Goal: Navigation & Orientation: Find specific page/section

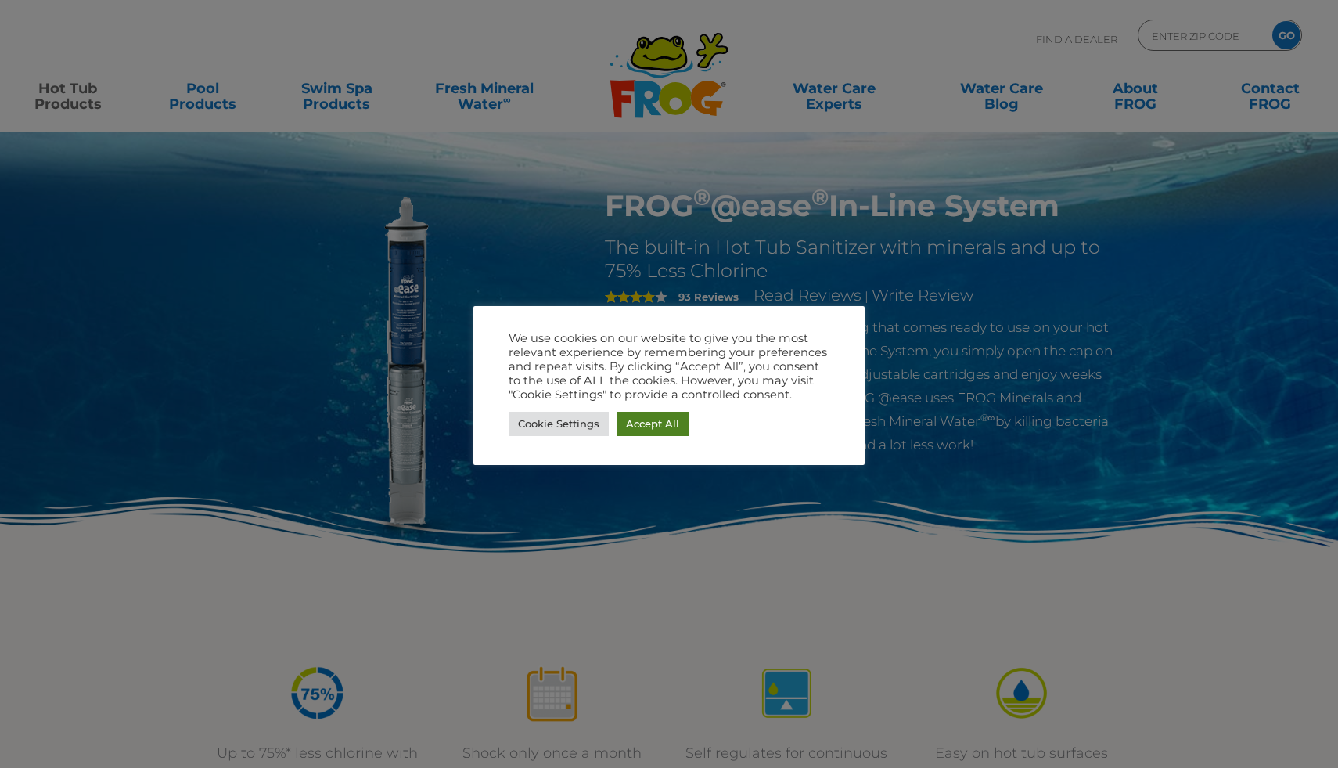
click at [652, 427] on link "Accept All" at bounding box center [653, 424] width 72 height 24
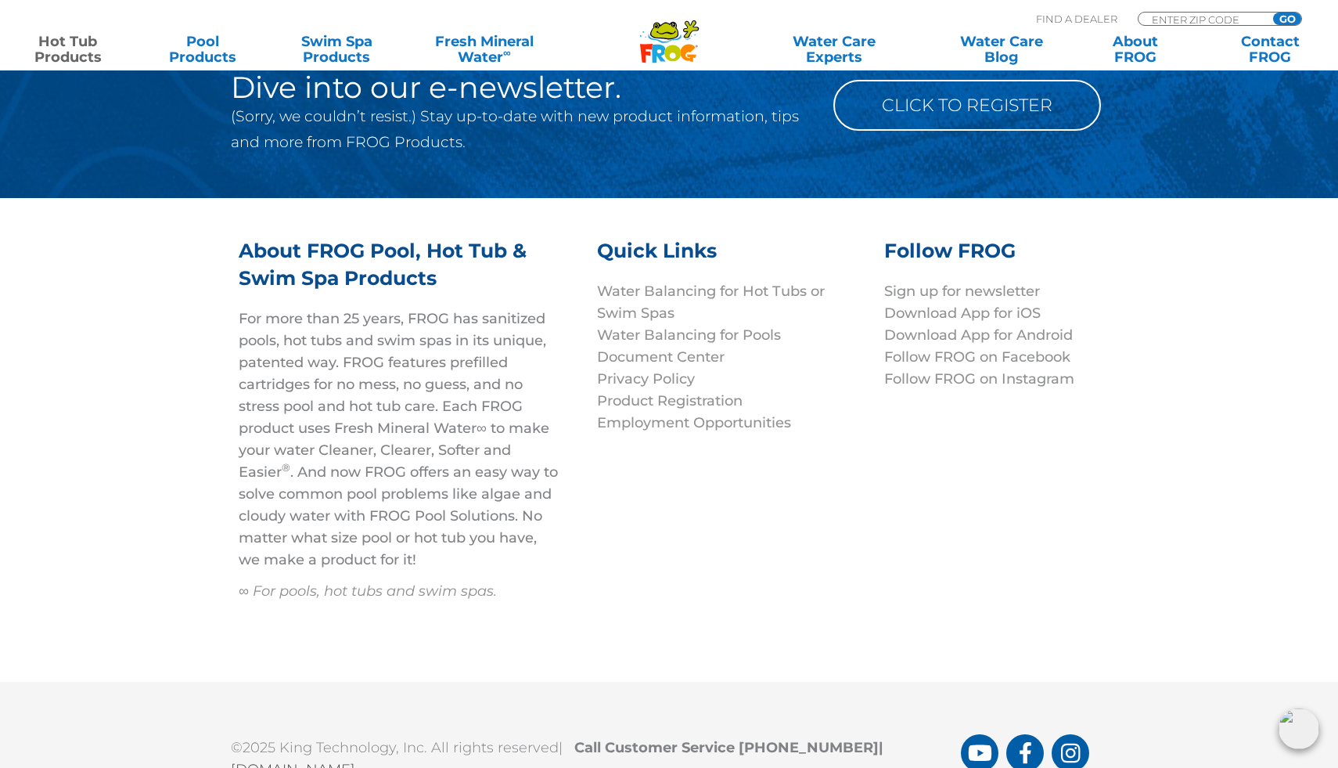
scroll to position [5318, 0]
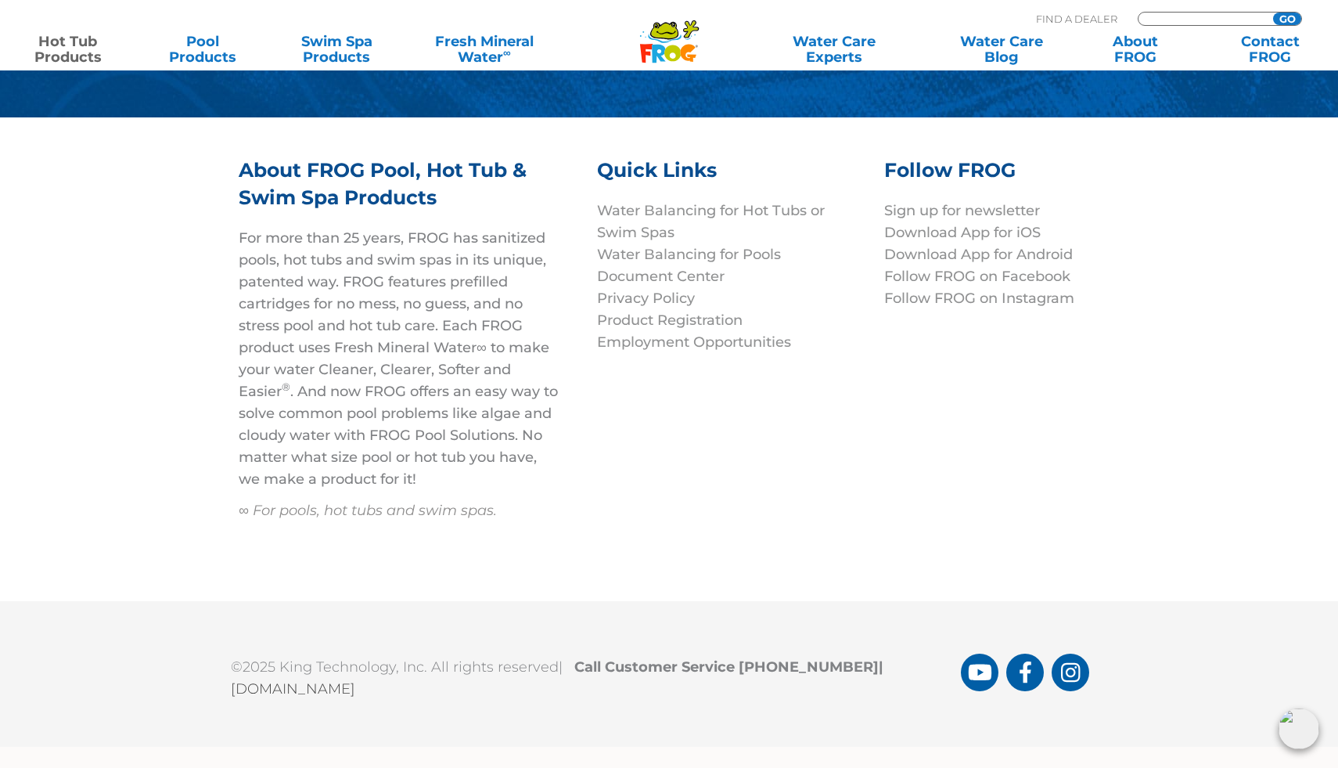
click at [1238, 15] on input "Zip Code Form" at bounding box center [1204, 19] width 106 height 13
type input "89104"
click at [1273, 13] on input "GO" at bounding box center [1287, 19] width 28 height 13
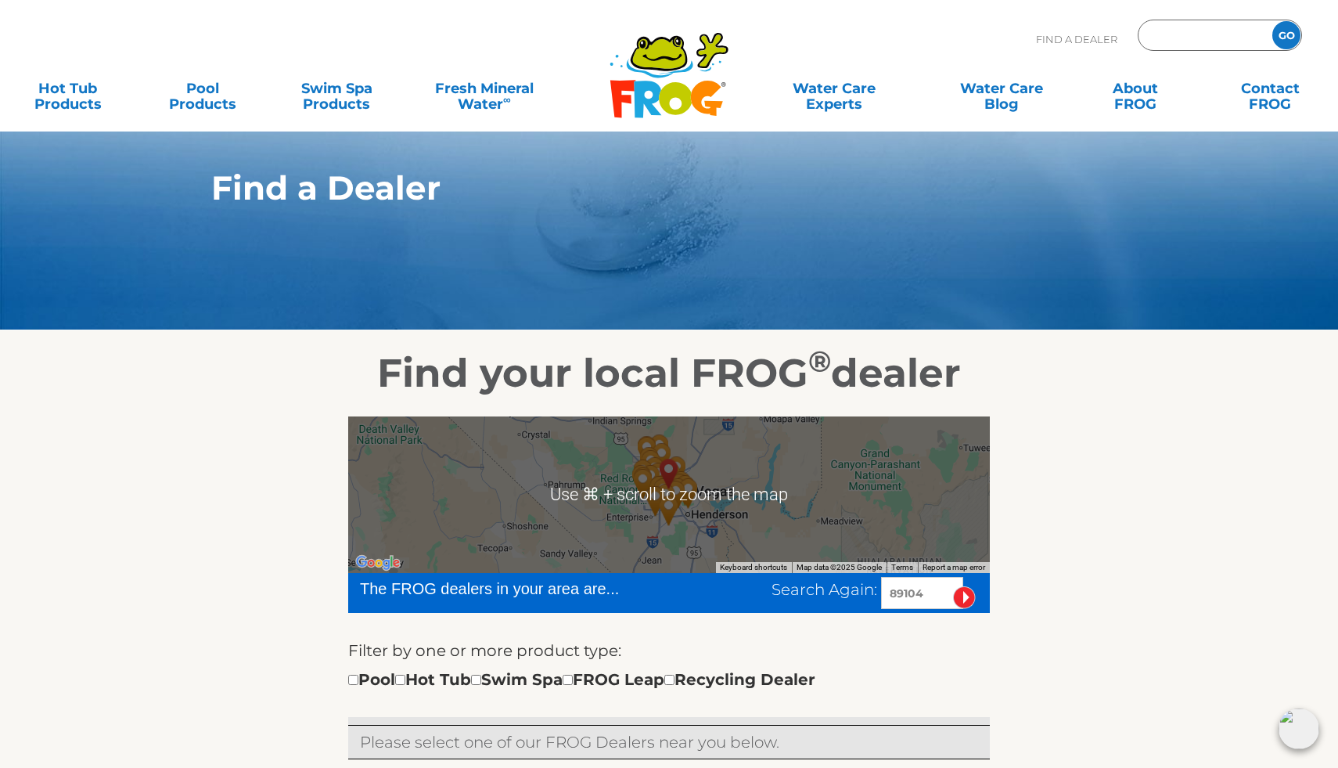
click at [1183, 33] on input "Zip Code Form" at bounding box center [1204, 35] width 106 height 23
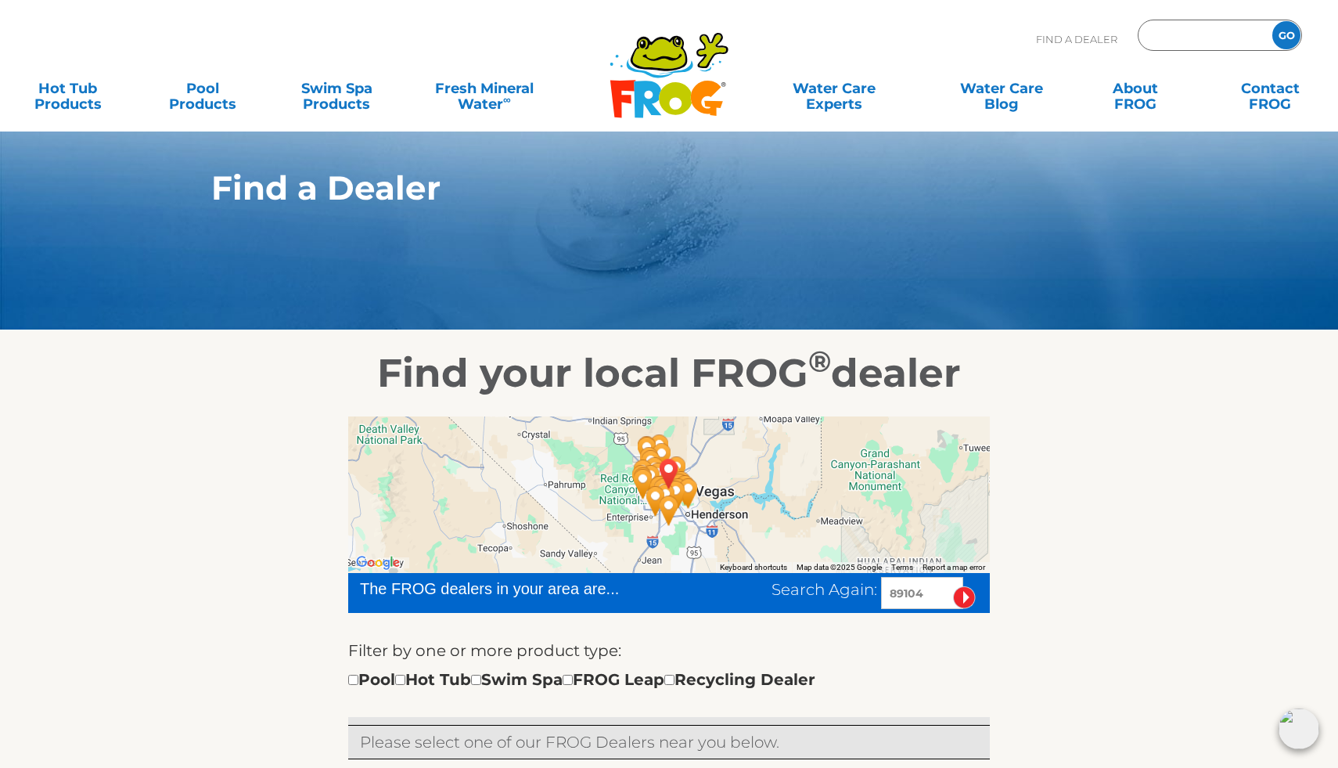
type input "89104"
click at [1273, 21] on input "GO" at bounding box center [1287, 35] width 28 height 28
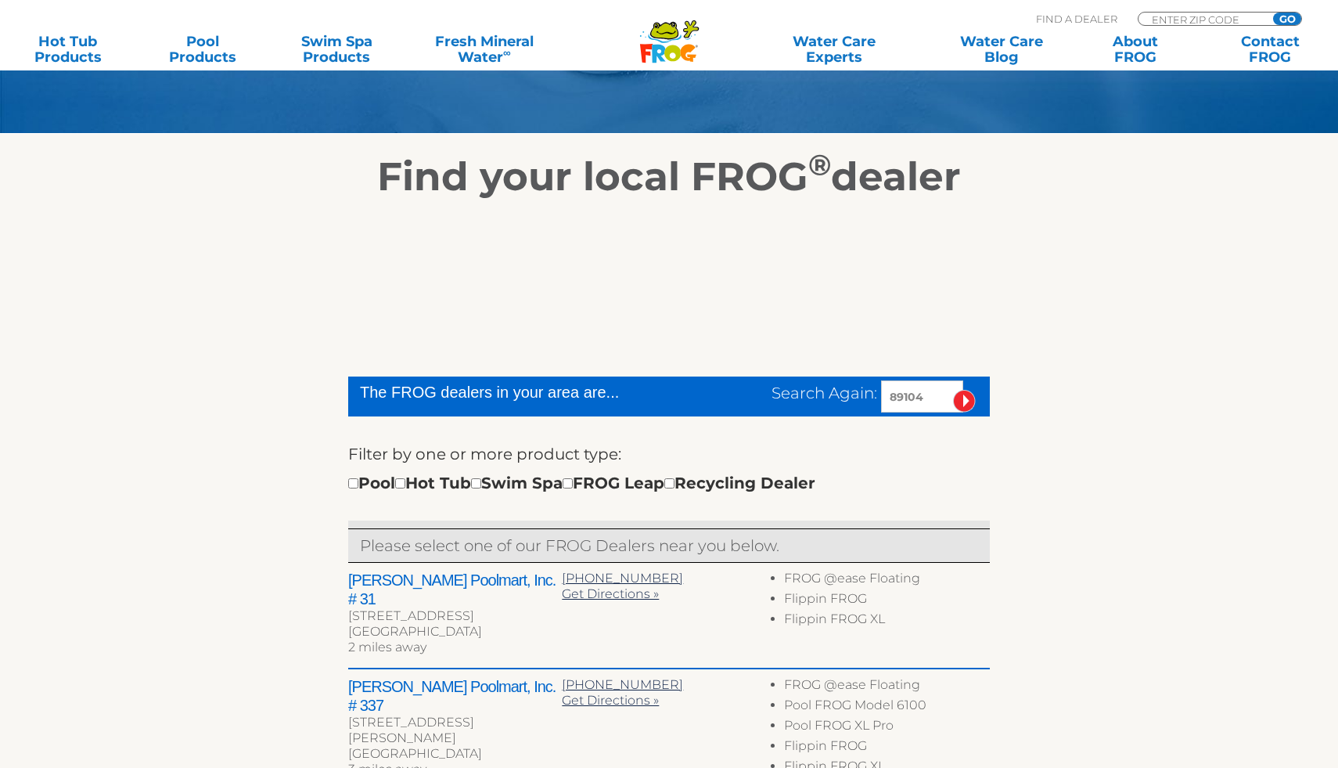
scroll to position [256, 0]
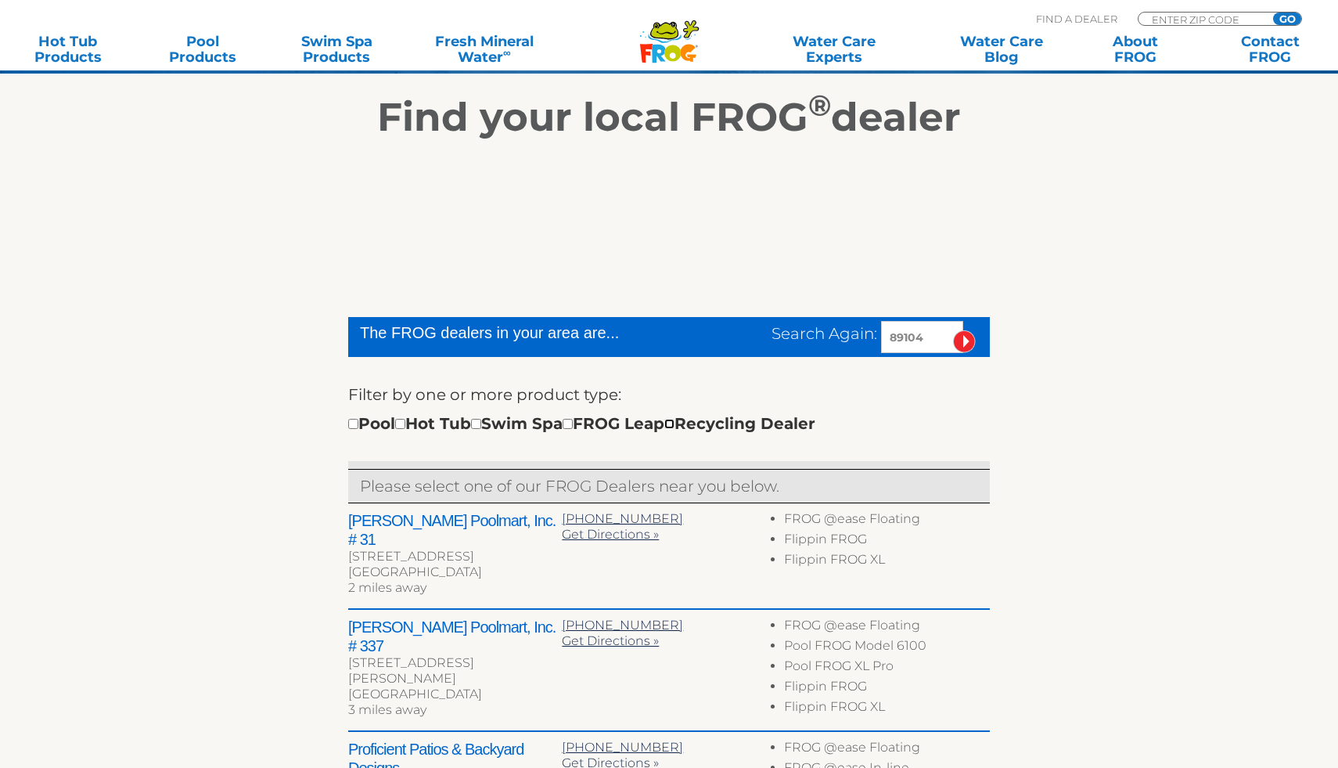
click at [675, 421] on input "checkbox" at bounding box center [670, 424] width 10 height 10
click at [675, 420] on input "checkbox" at bounding box center [670, 424] width 10 height 10
checkbox input "false"
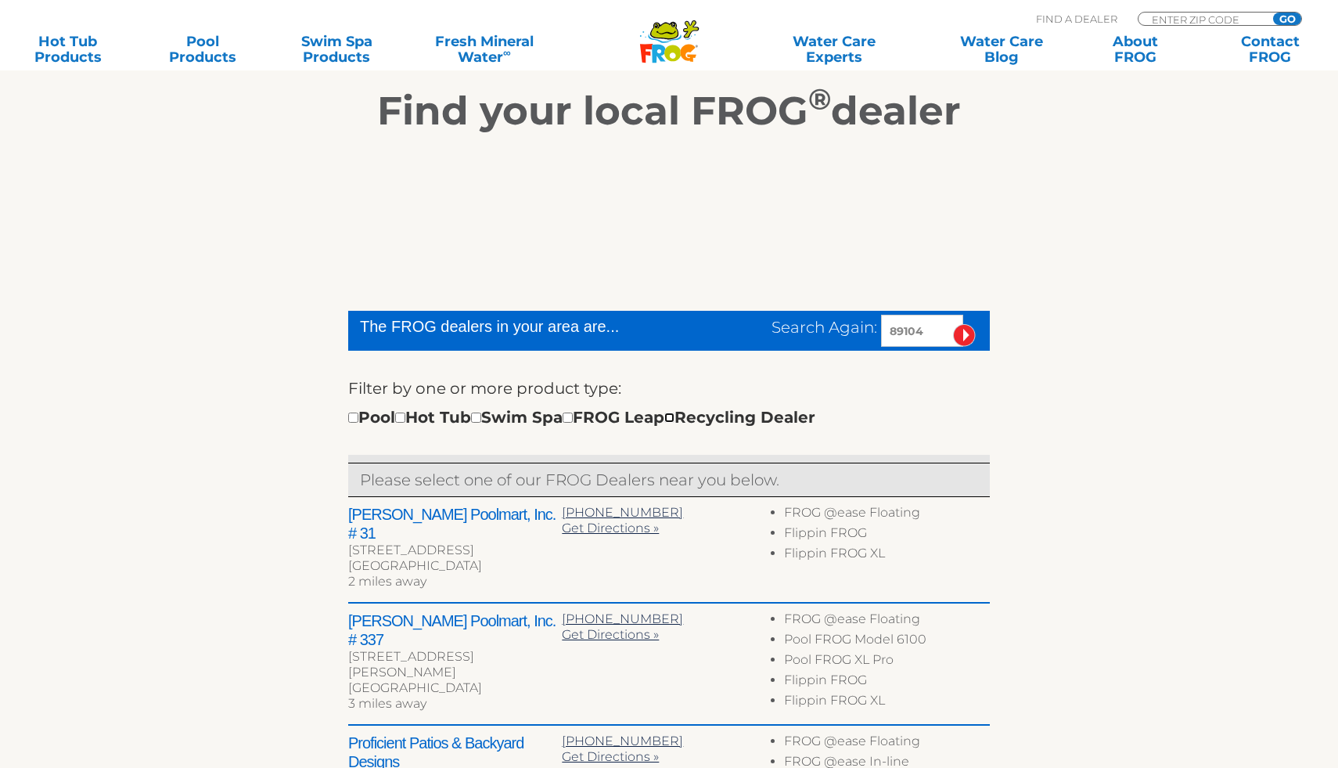
scroll to position [265, 0]
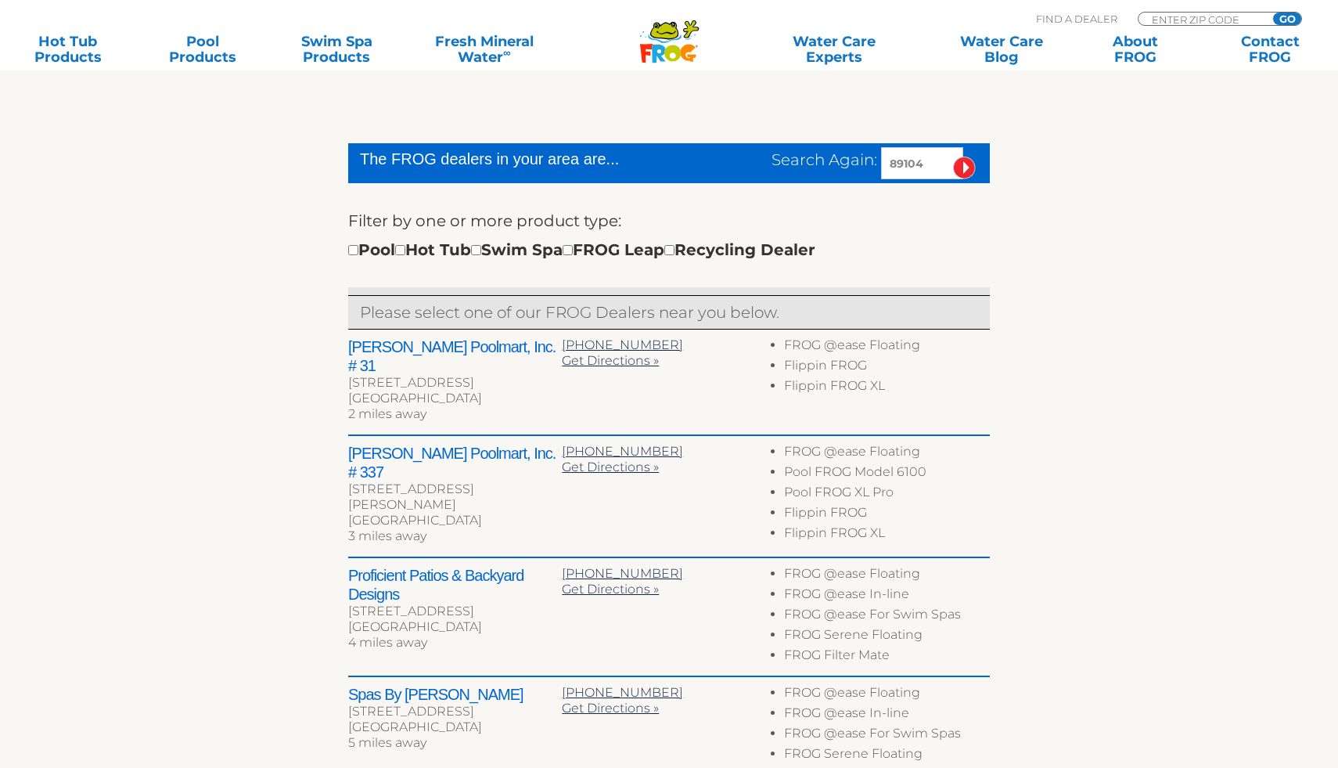
click at [466, 350] on h2 "[PERSON_NAME] Poolmart, Inc. # 31" at bounding box center [455, 356] width 214 height 38
drag, startPoint x: 397, startPoint y: 362, endPoint x: 445, endPoint y: 391, distance: 55.4
click at [445, 391] on div "[PERSON_NAME] Poolmart, Inc. # 31 [STREET_ADDRESS] 2 miles away" at bounding box center [455, 381] width 214 height 89
